Goal: Find specific page/section: Find specific page/section

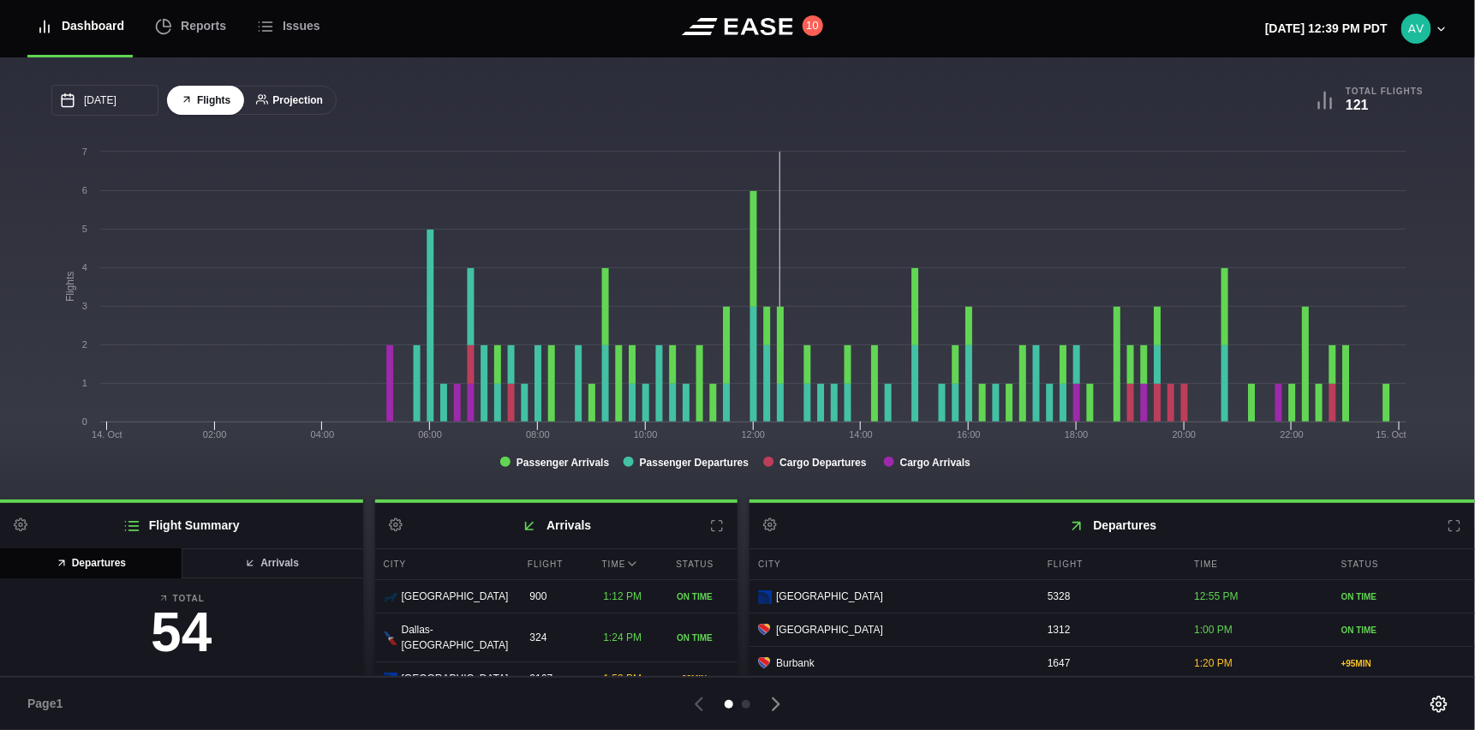
click at [289, 90] on button "Projection" at bounding box center [289, 101] width 94 height 30
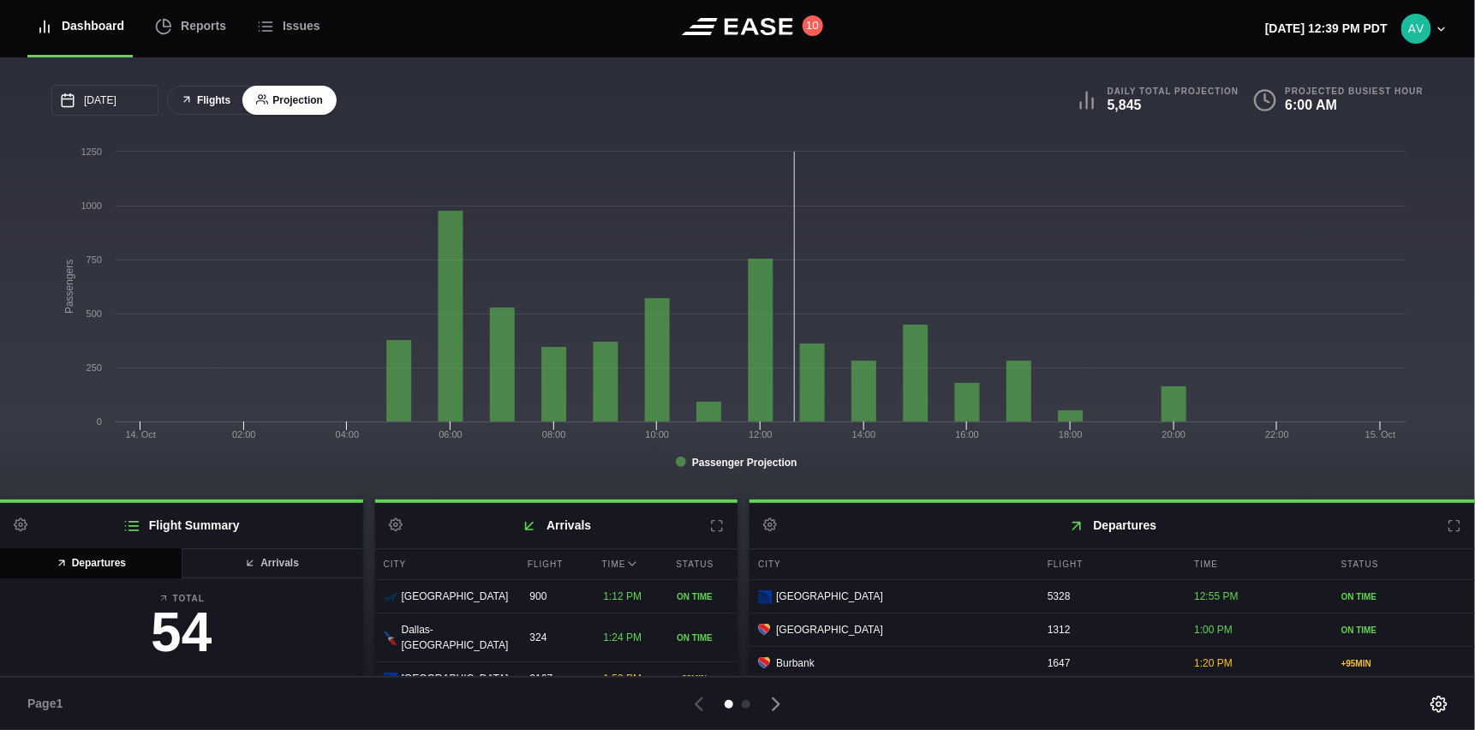
click at [184, 92] on button "Flights" at bounding box center [205, 101] width 77 height 30
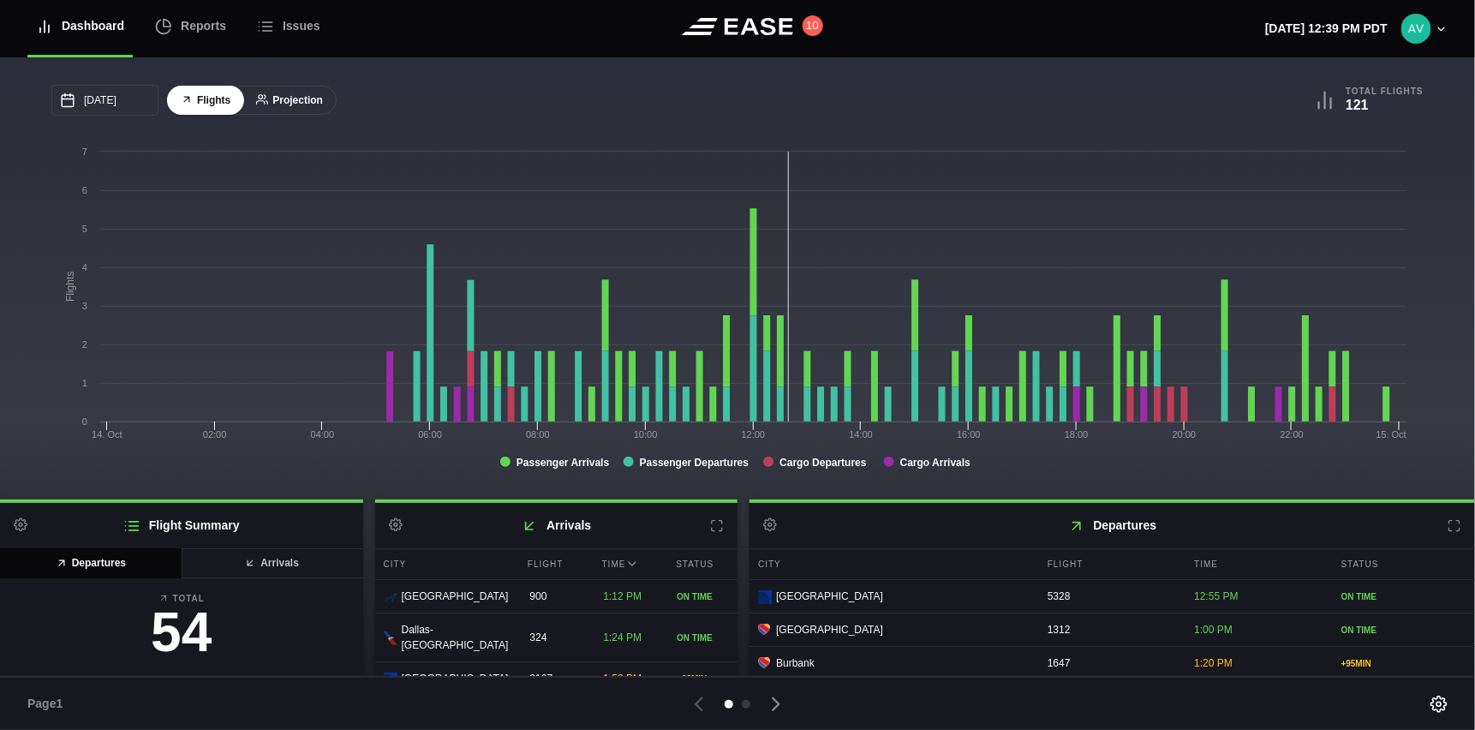
click at [292, 98] on button "Projection" at bounding box center [289, 101] width 94 height 30
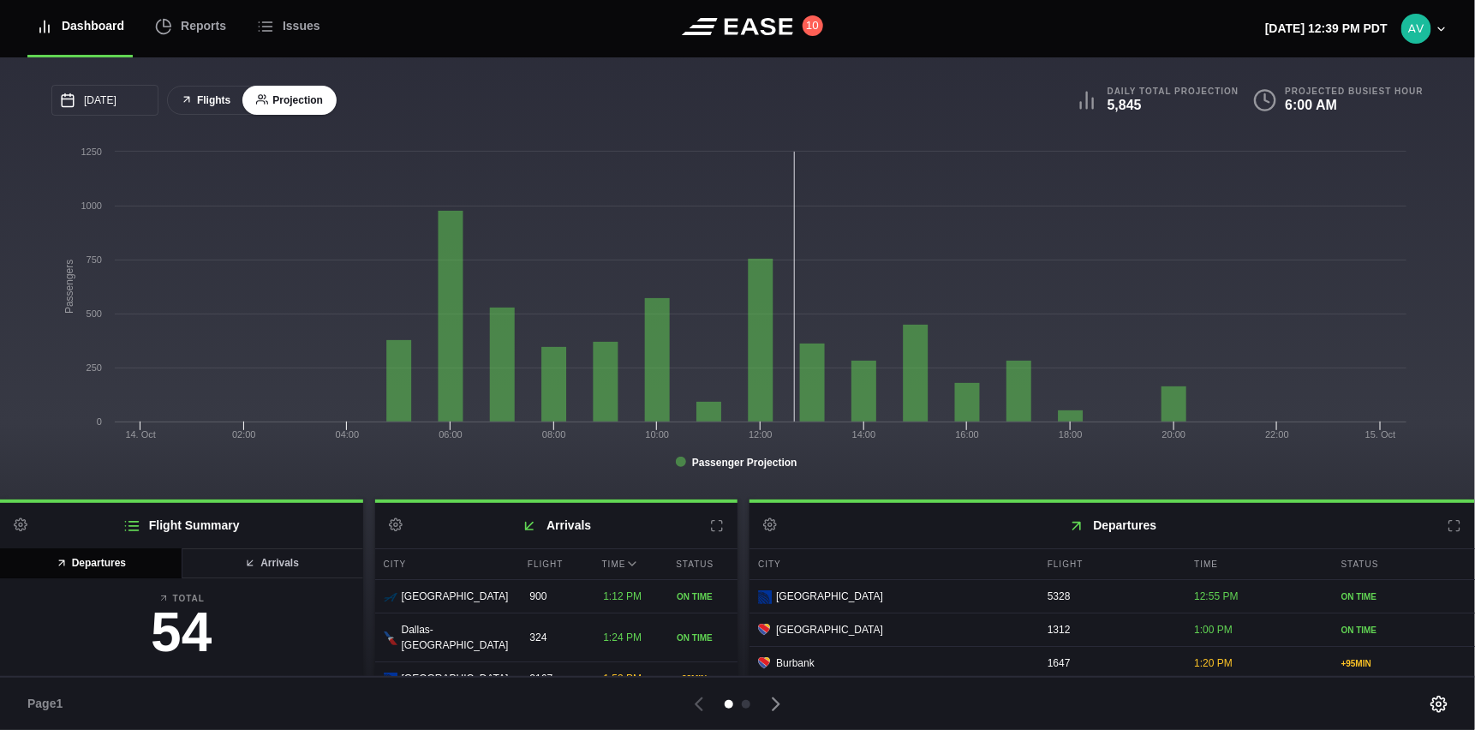
click at [214, 107] on button "Flights" at bounding box center [205, 101] width 77 height 30
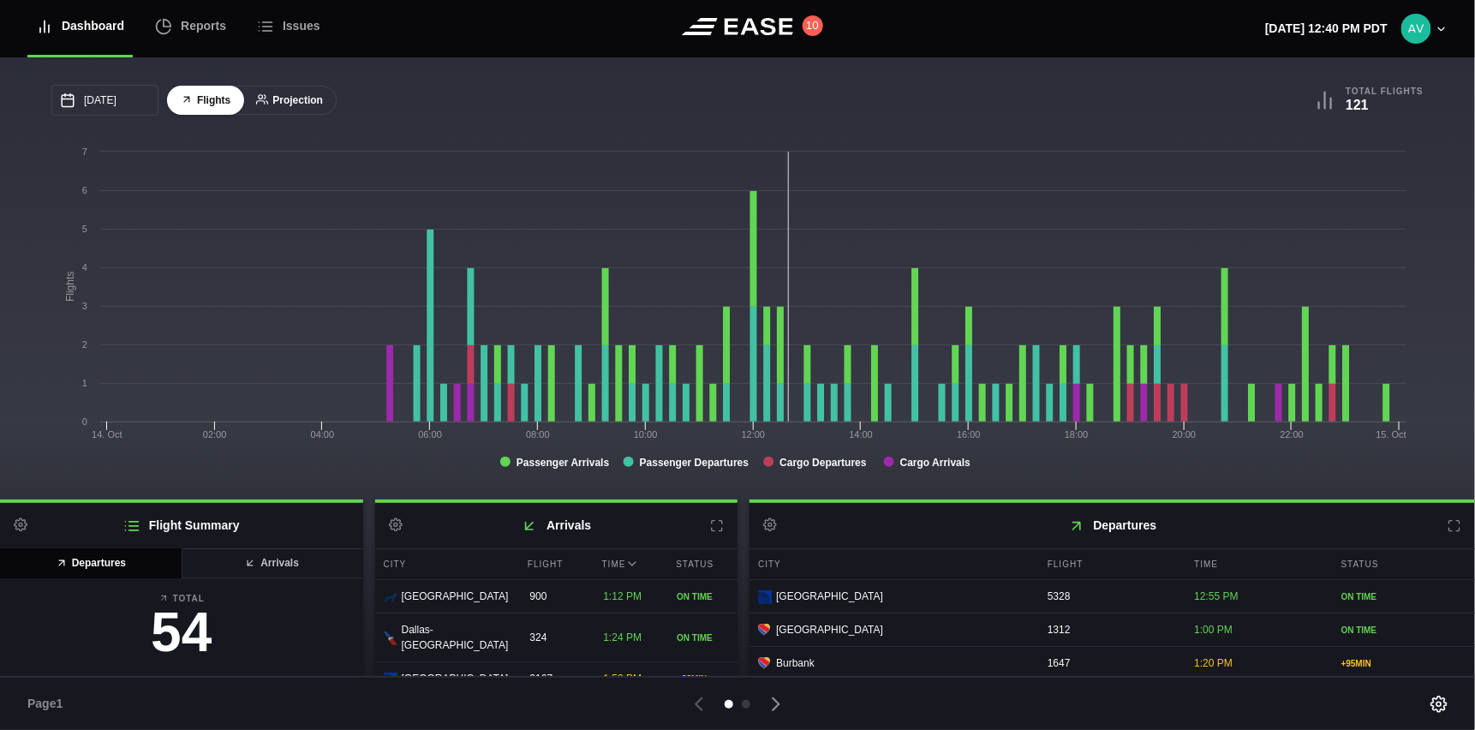
click at [326, 92] on button "Projection" at bounding box center [289, 101] width 94 height 30
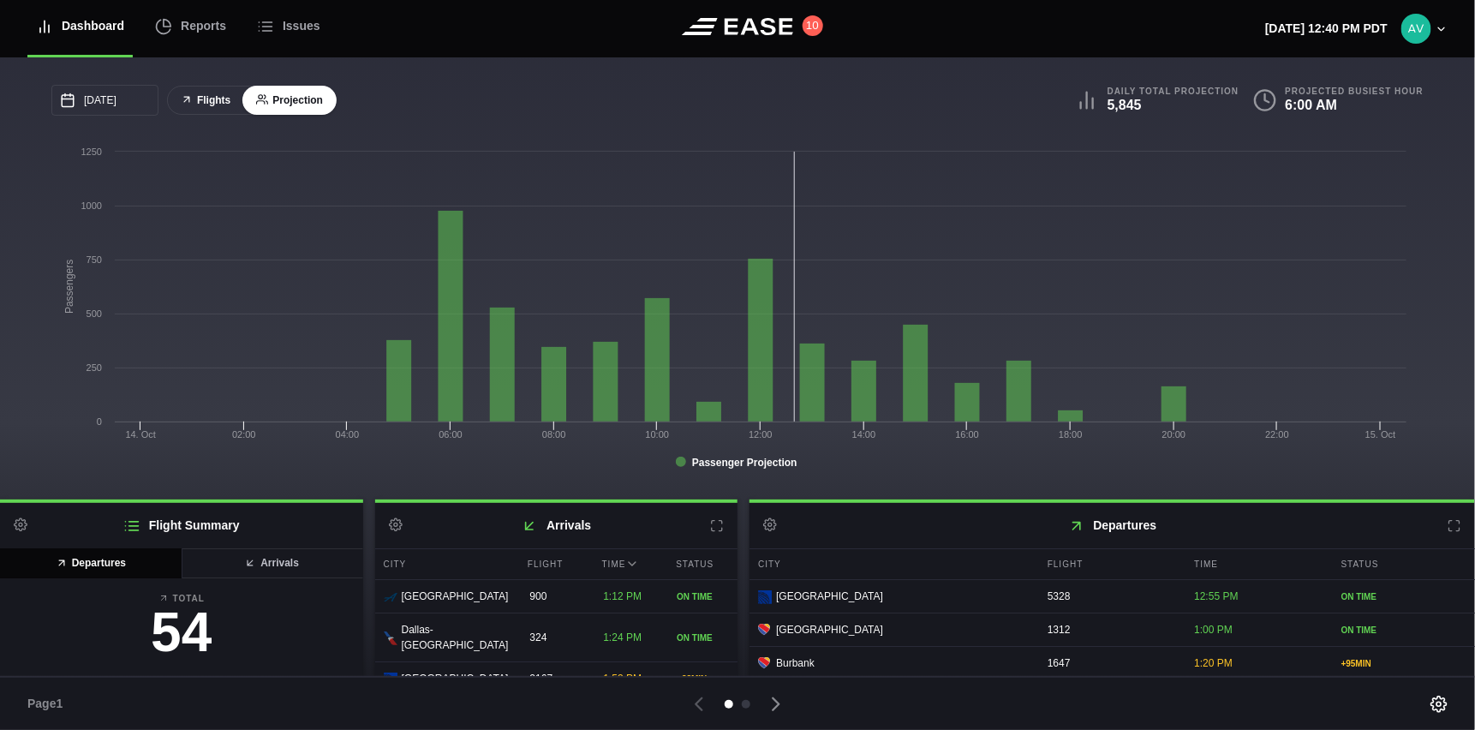
click at [224, 107] on button "Flights" at bounding box center [205, 101] width 77 height 30
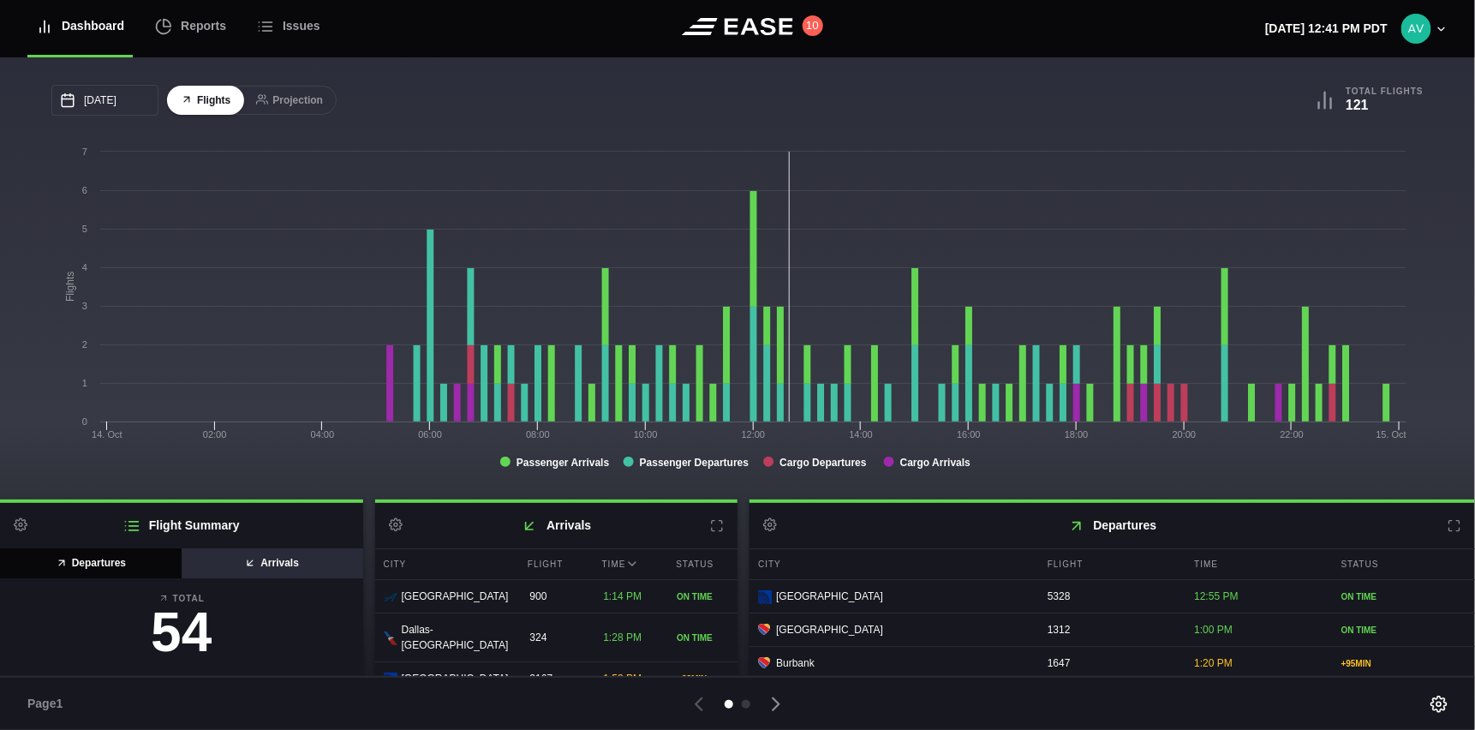
click at [269, 566] on button "Arrivals" at bounding box center [272, 563] width 182 height 30
click at [128, 561] on button "Departures" at bounding box center [91, 563] width 182 height 30
click at [1451, 527] on icon at bounding box center [1454, 526] width 14 height 14
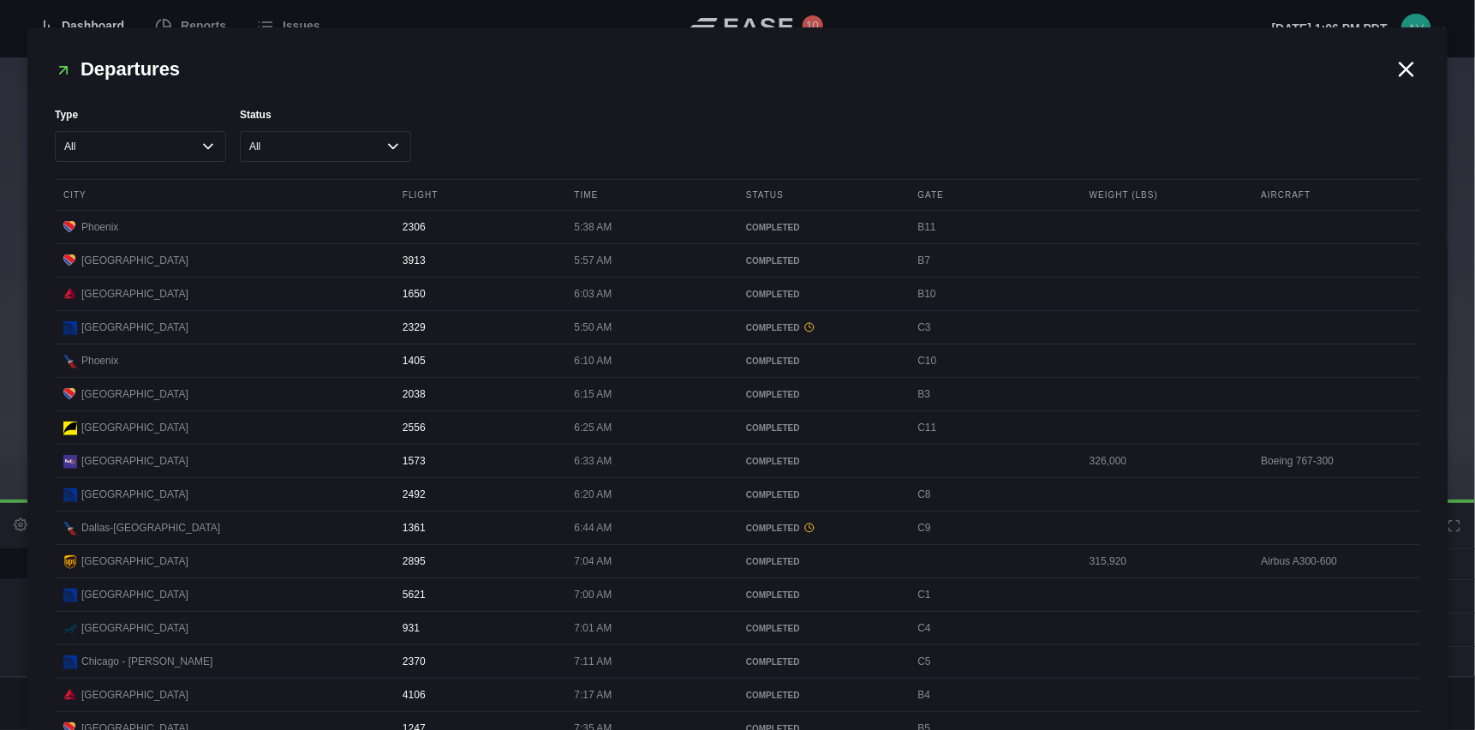
click at [1408, 69] on icon at bounding box center [1406, 70] width 26 height 26
